Goal: Obtain resource: Download file/media

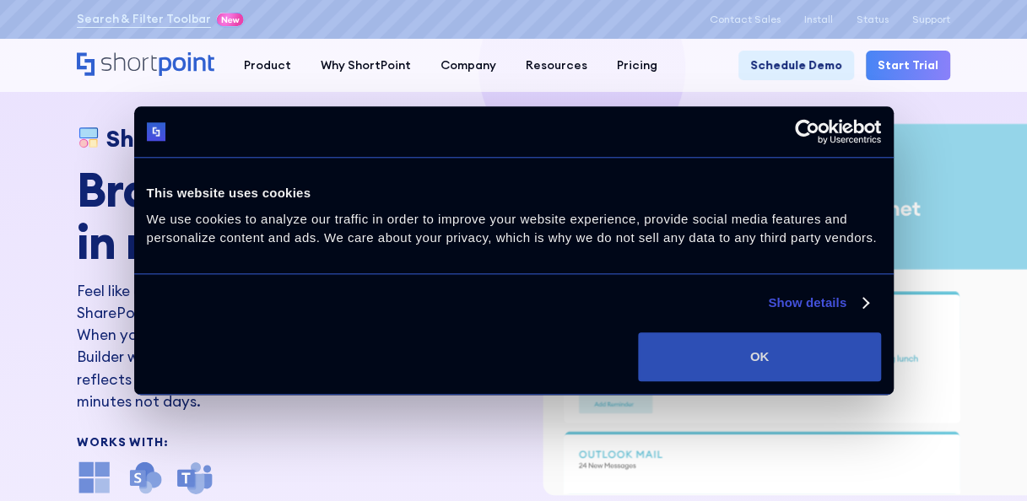
click at [741, 358] on button "OK" at bounding box center [759, 357] width 242 height 49
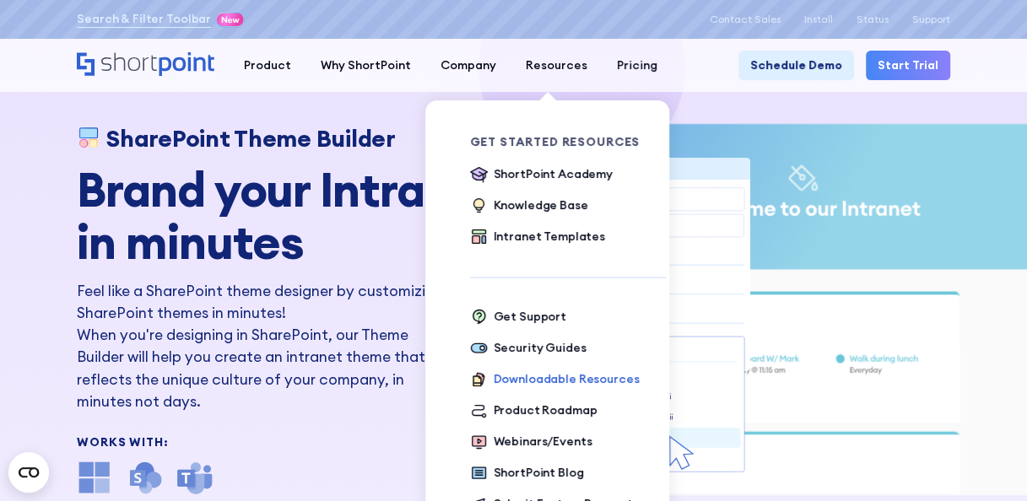
click at [548, 378] on div "Downloadable Resources" at bounding box center [567, 380] width 146 height 18
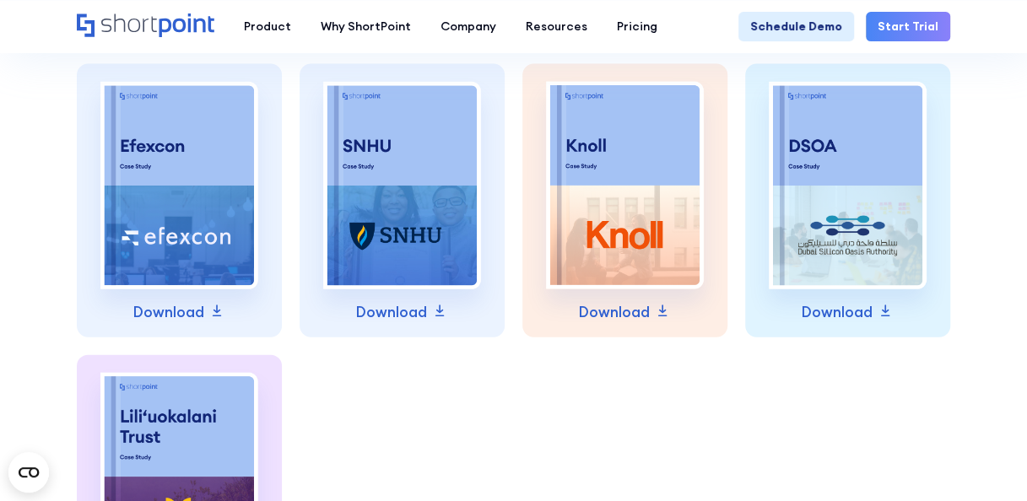
scroll to position [1689, 0]
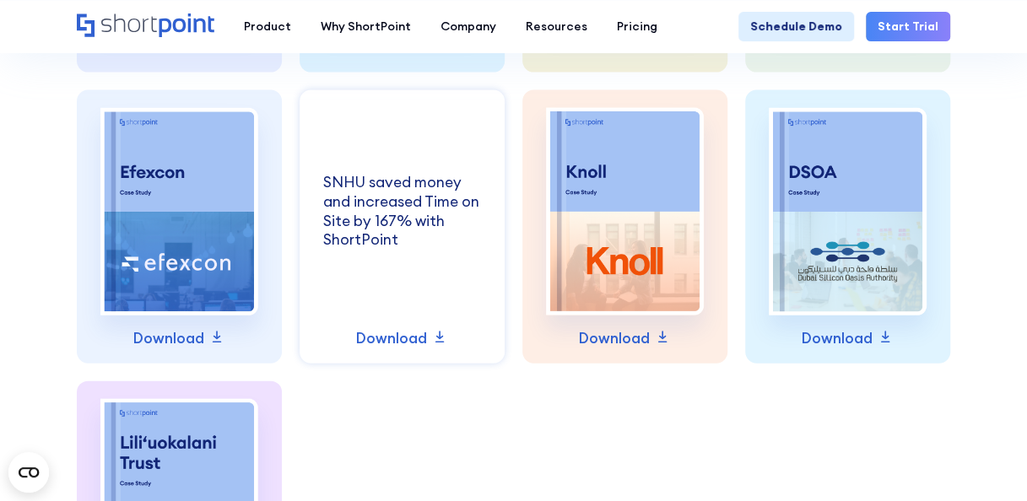
click at [385, 343] on p "Download" at bounding box center [391, 339] width 72 height 22
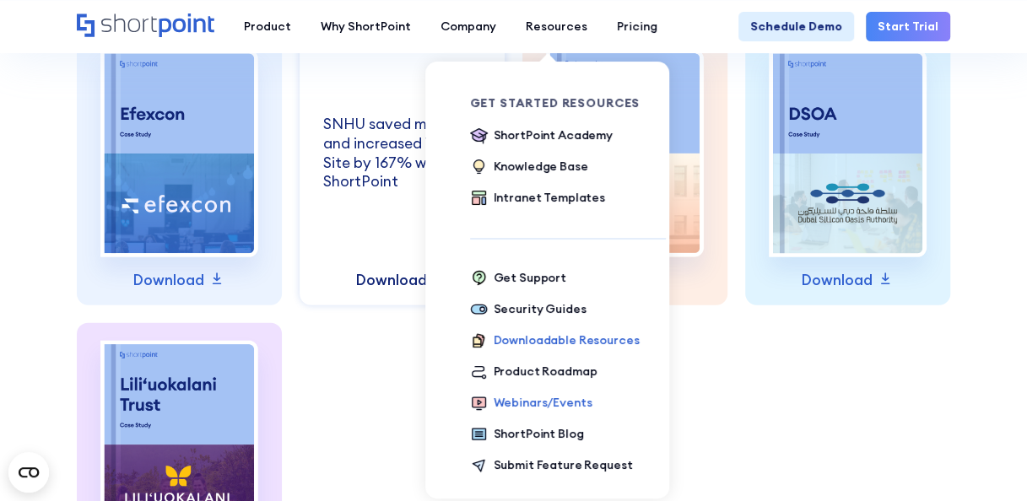
scroll to position [1773, 0]
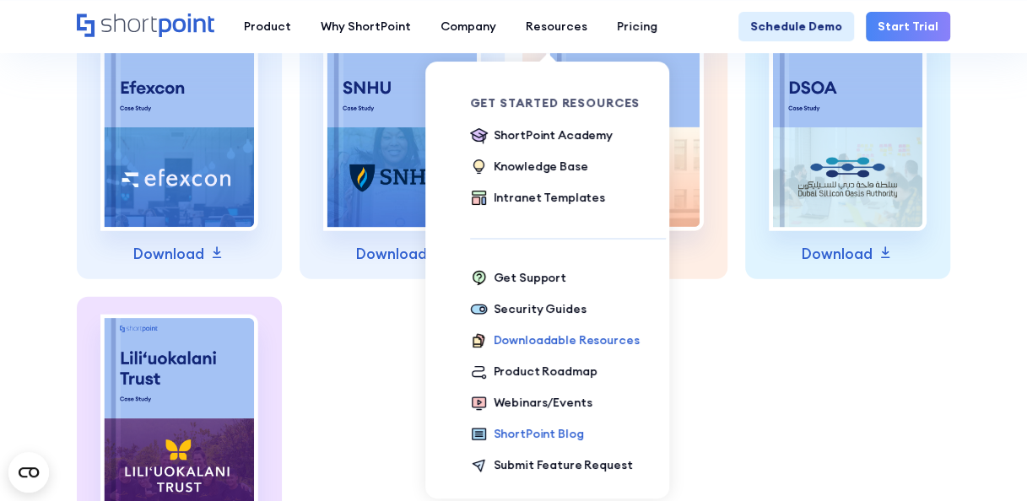
click at [554, 434] on div "ShortPoint Blog" at bounding box center [539, 435] width 90 height 18
